Goal: Transaction & Acquisition: Subscribe to service/newsletter

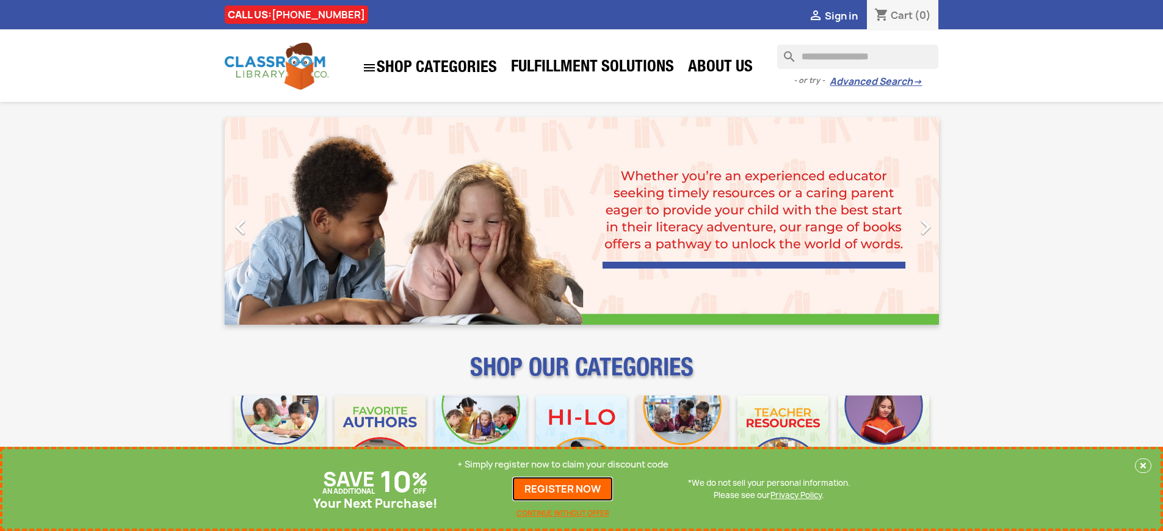
click at [563, 489] on link "REGISTER NOW" at bounding box center [562, 489] width 101 height 24
click at [563, 465] on p "+ Simply register now to claim your discount code" at bounding box center [562, 464] width 211 height 12
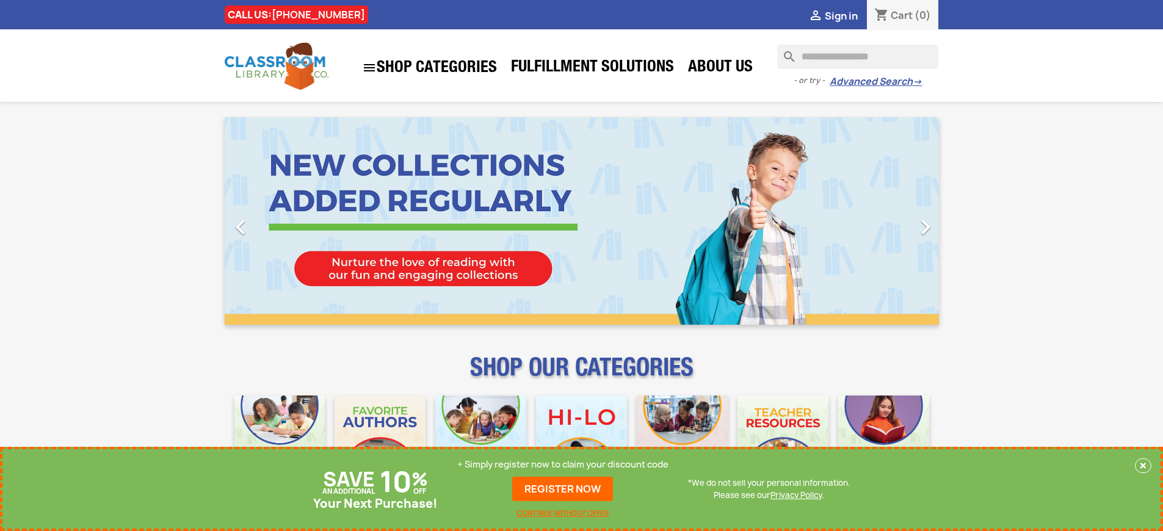
click at [563, 465] on p "+ Simply register now to claim your discount code" at bounding box center [562, 464] width 211 height 12
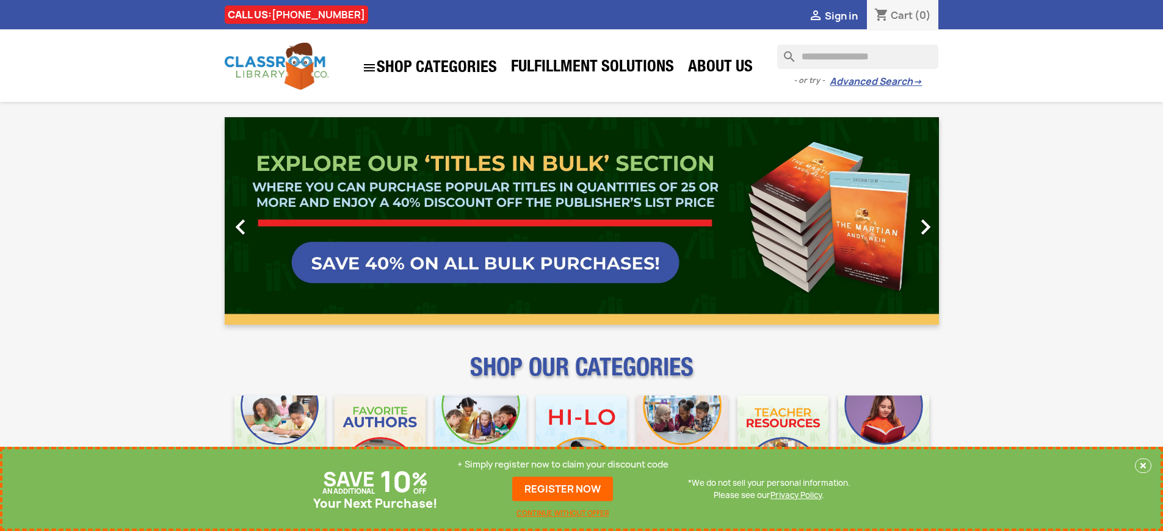
click at [563, 465] on p "+ Simply register now to claim your discount code" at bounding box center [562, 464] width 211 height 12
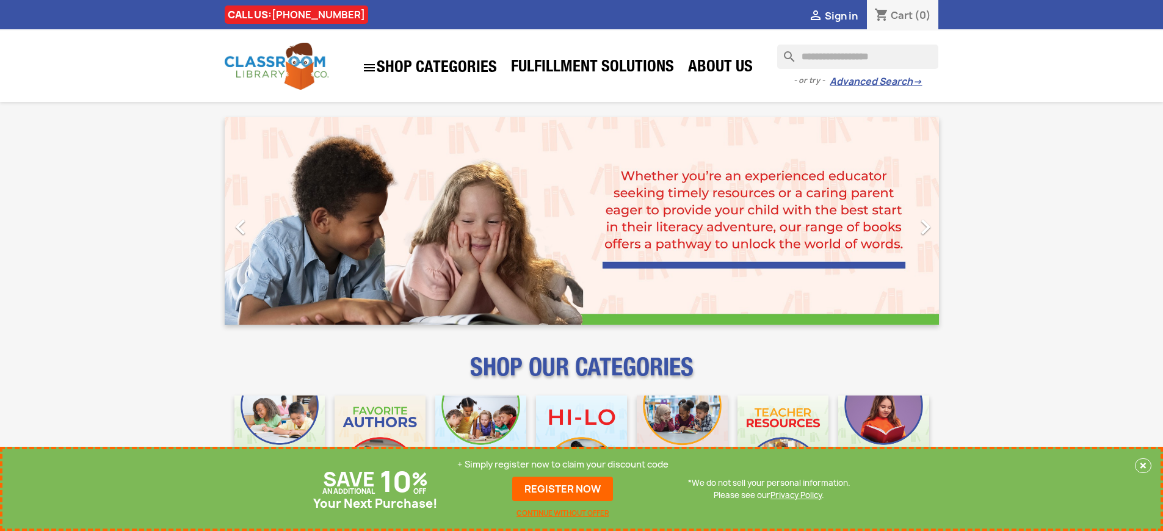
click at [563, 465] on p "+ Simply register now to claim your discount code" at bounding box center [562, 464] width 211 height 12
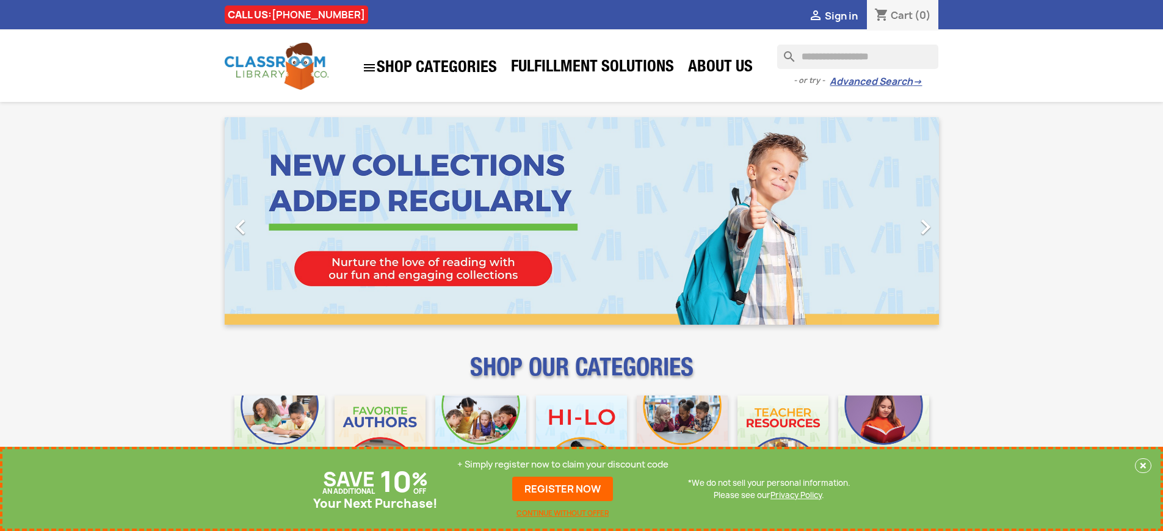
click at [563, 465] on p "+ Simply register now to claim your discount code" at bounding box center [562, 464] width 211 height 12
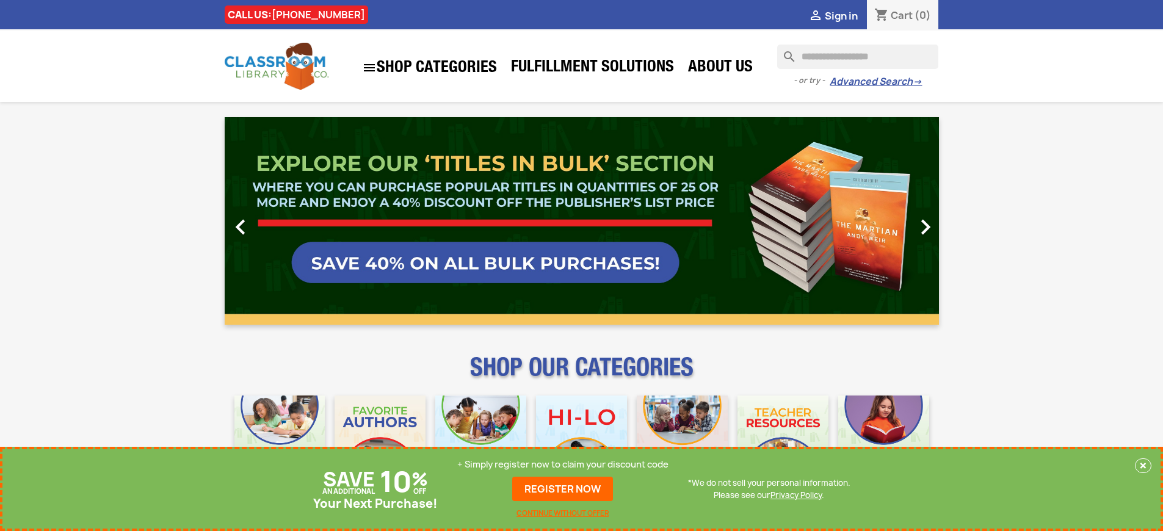
click at [563, 465] on p "+ Simply register now to claim your discount code" at bounding box center [562, 464] width 211 height 12
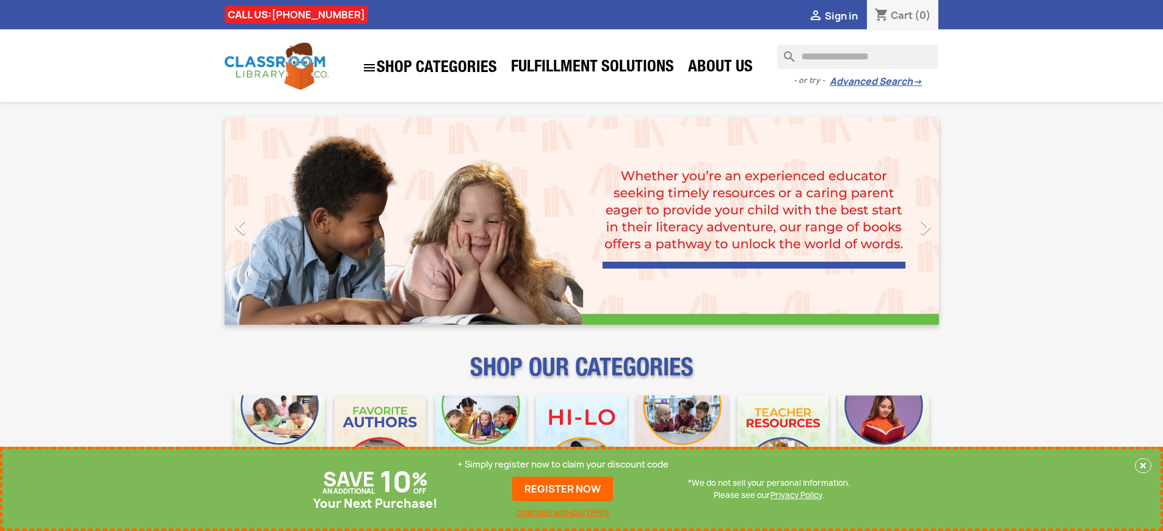
click at [563, 465] on p "+ Simply register now to claim your discount code" at bounding box center [562, 464] width 211 height 12
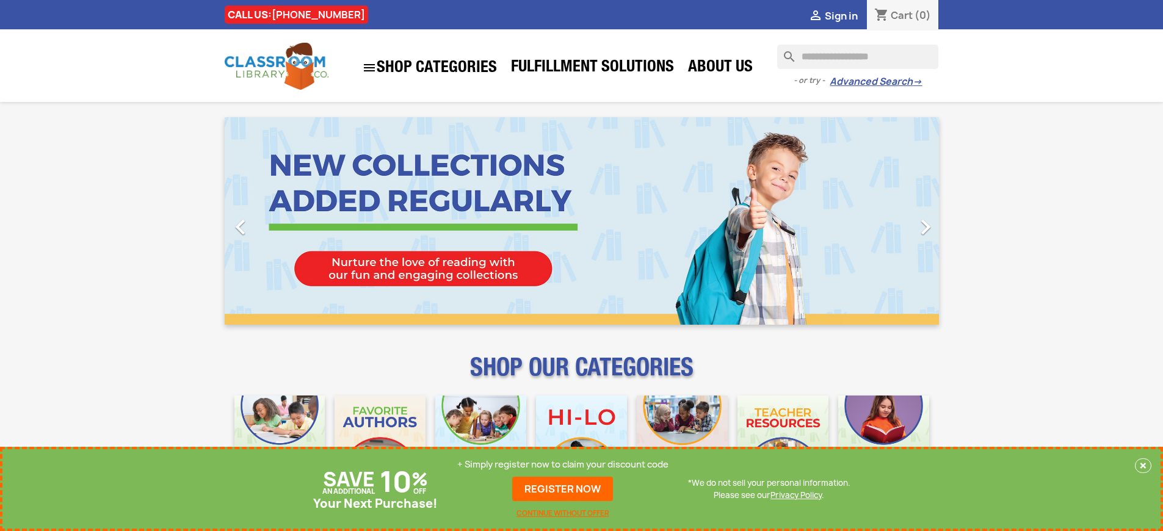
click at [563, 465] on p "+ Simply register now to claim your discount code" at bounding box center [562, 464] width 211 height 12
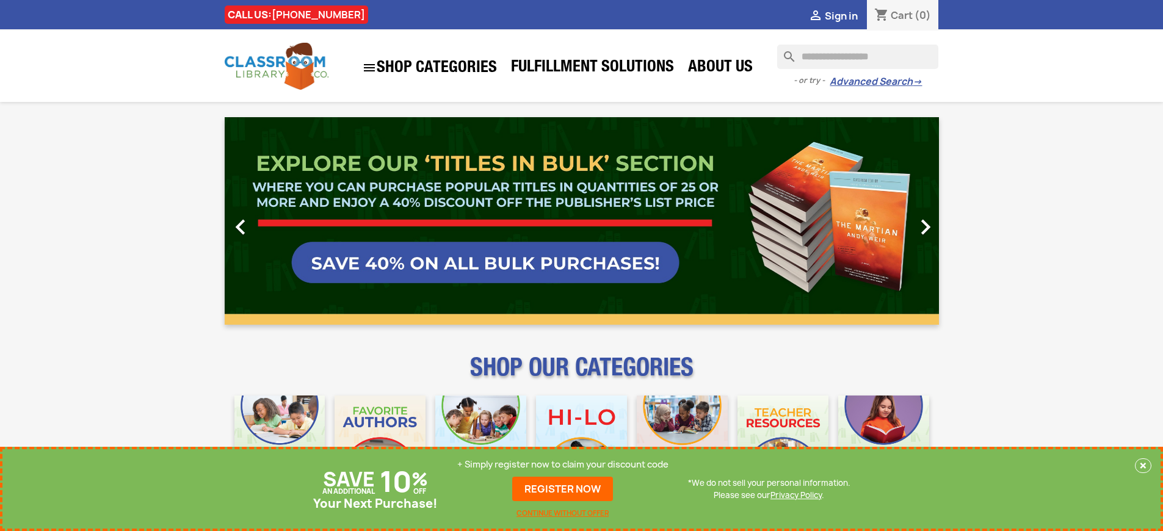
click at [563, 465] on p "+ Simply register now to claim your discount code" at bounding box center [562, 464] width 211 height 12
click at [563, 489] on link "REGISTER NOW" at bounding box center [562, 489] width 101 height 24
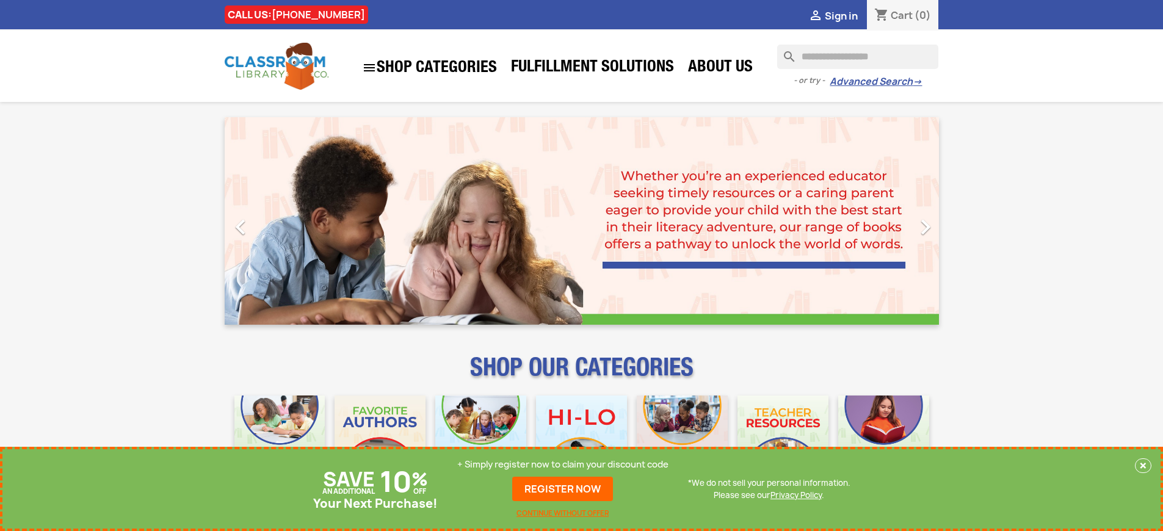
click at [563, 465] on p "+ Simply register now to claim your discount code" at bounding box center [562, 464] width 211 height 12
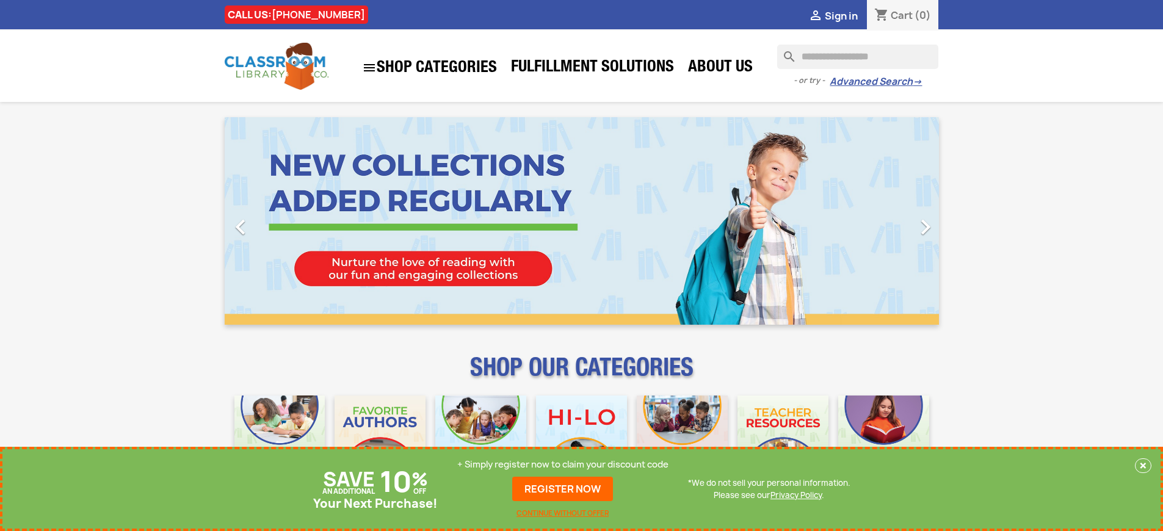
click at [563, 465] on p "+ Simply register now to claim your discount code" at bounding box center [562, 464] width 211 height 12
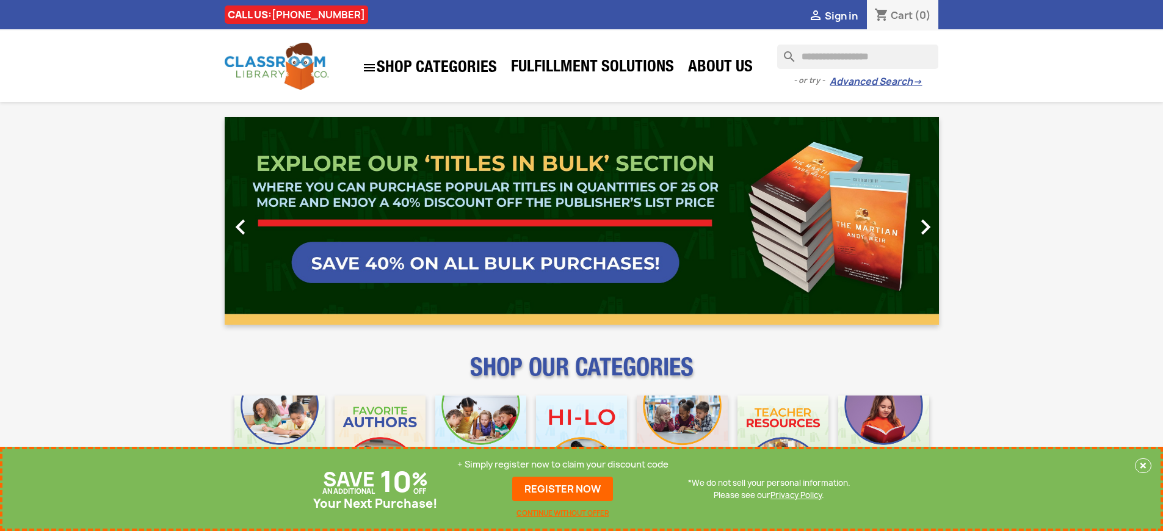
click at [563, 465] on p "+ Simply register now to claim your discount code" at bounding box center [562, 464] width 211 height 12
click at [563, 489] on link "REGISTER NOW" at bounding box center [562, 489] width 101 height 24
